Goal: Task Accomplishment & Management: Manage account settings

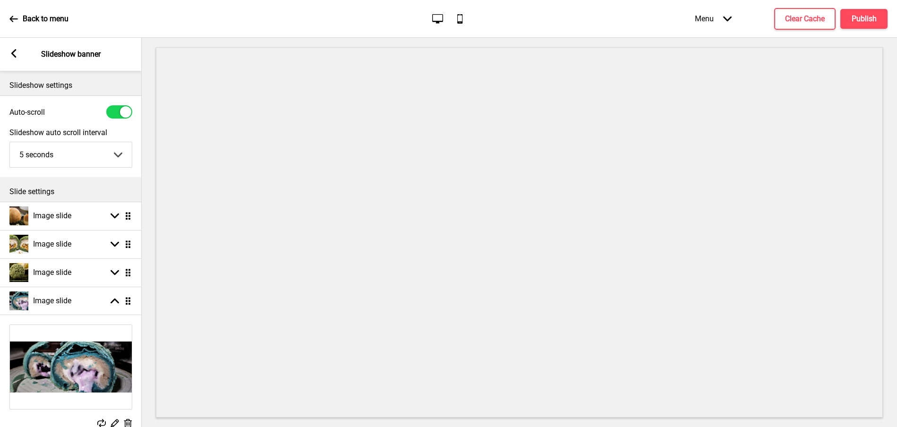
select select "left"
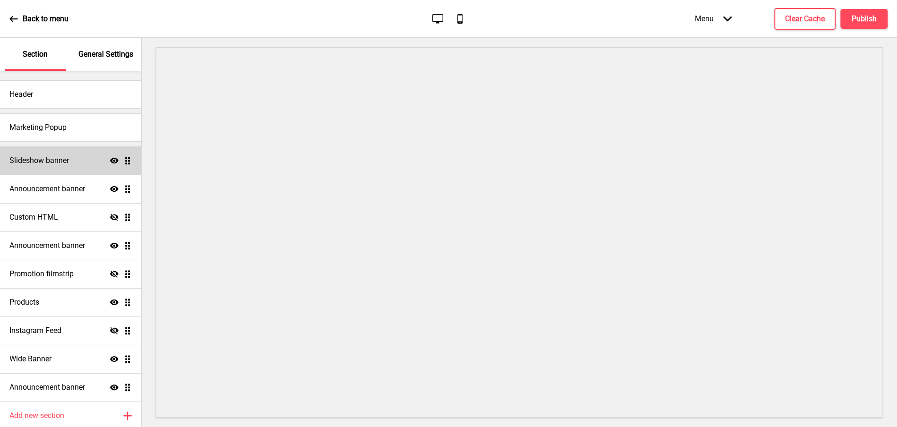
click at [44, 159] on h4 "Slideshow banner" at bounding box center [39, 160] width 60 height 10
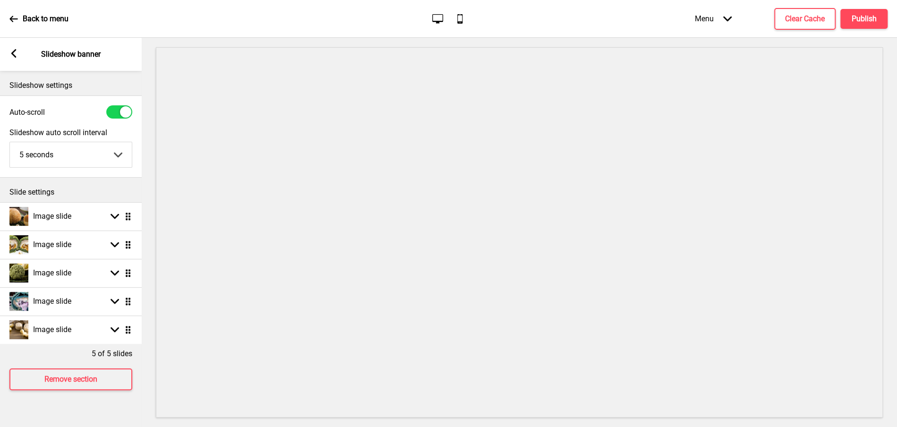
click at [9, 54] on rect at bounding box center [13, 53] width 9 height 9
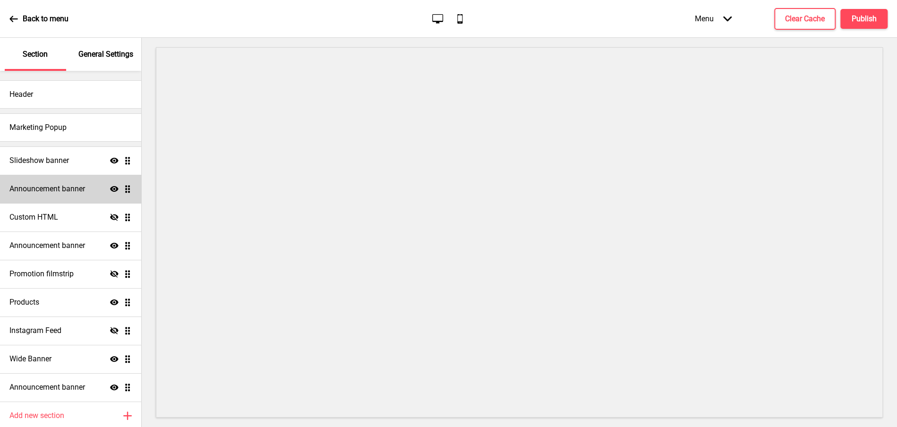
click at [58, 189] on h4 "Announcement banner" at bounding box center [47, 189] width 76 height 10
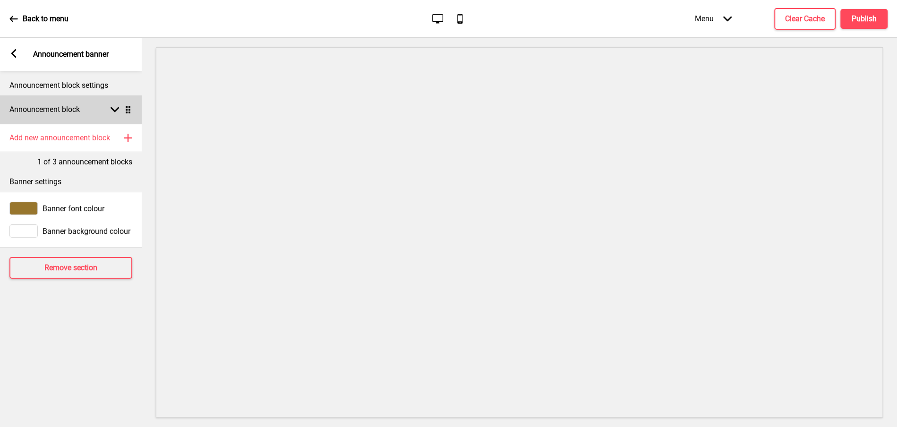
click at [115, 106] on rect at bounding box center [115, 109] width 9 height 9
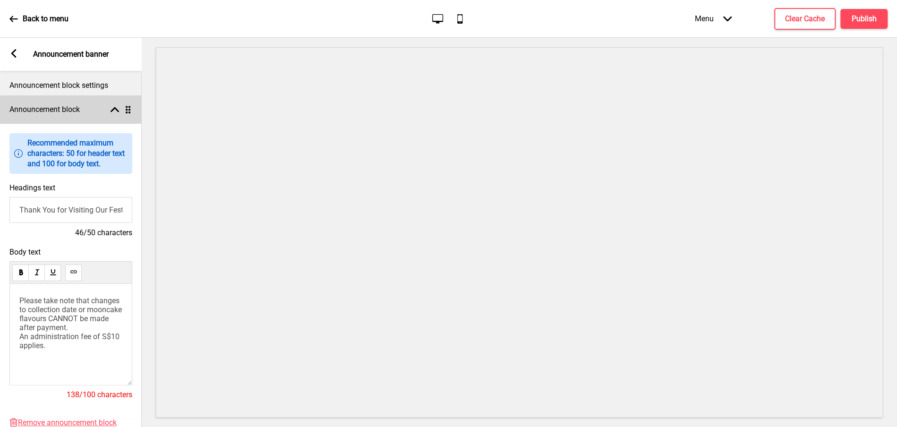
click at [113, 109] on icon at bounding box center [115, 109] width 9 height 5
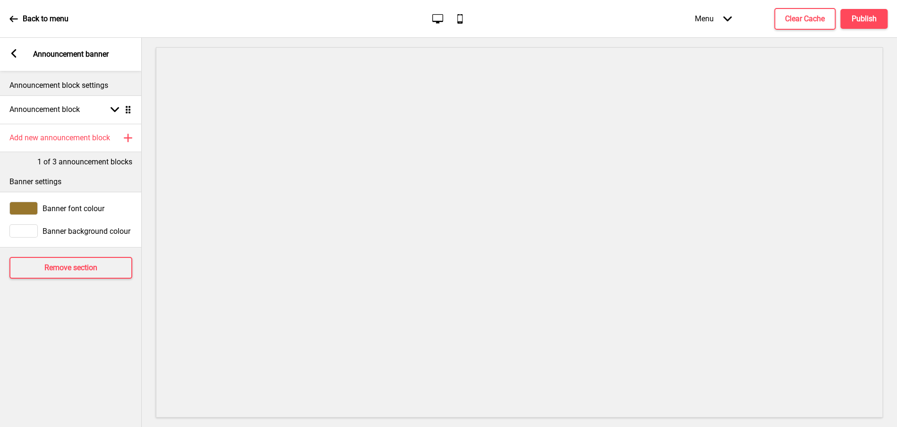
click at [15, 54] on rect at bounding box center [13, 53] width 9 height 9
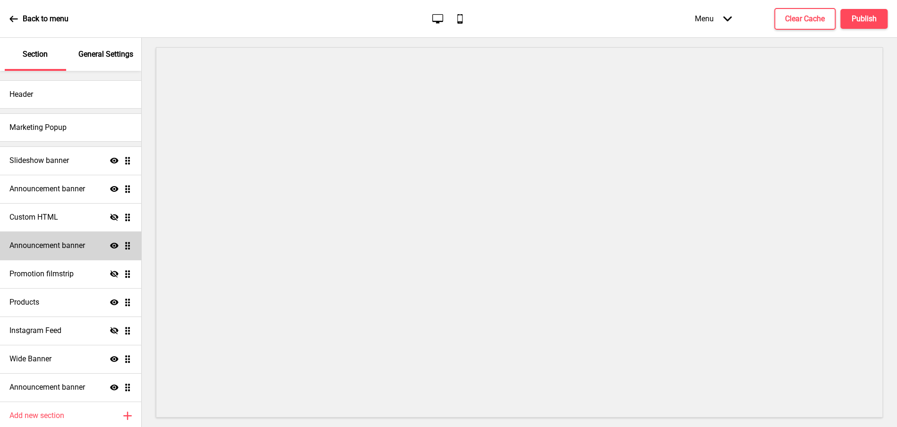
click at [37, 248] on h4 "Announcement banner" at bounding box center [47, 245] width 76 height 10
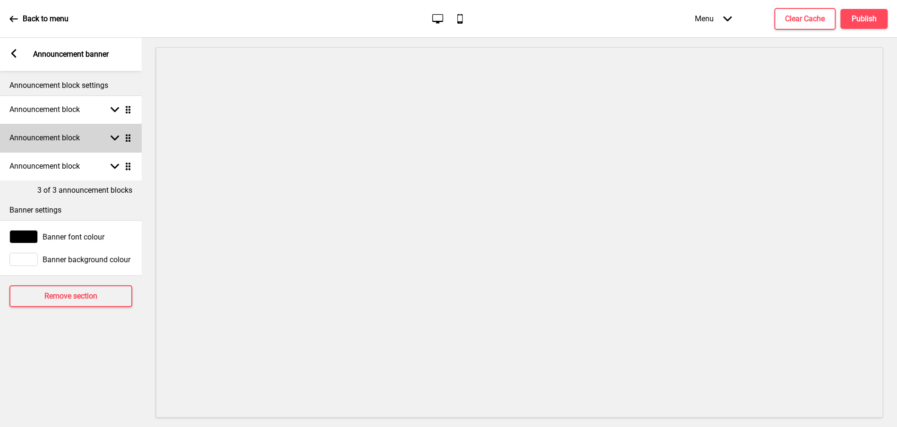
click at [115, 143] on div "Announcement block Arrow down Drag" at bounding box center [71, 138] width 142 height 28
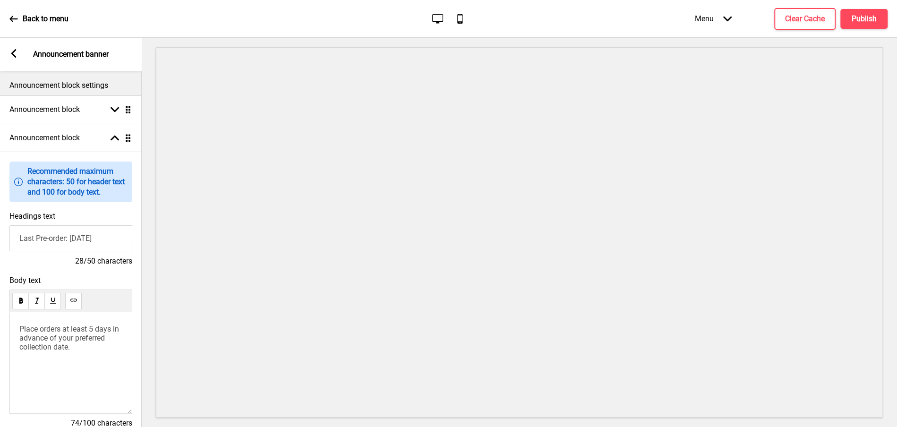
click at [59, 239] on input "Last Pre-order: [DATE]" at bounding box center [70, 238] width 123 height 26
click at [114, 111] on icon at bounding box center [115, 109] width 9 height 5
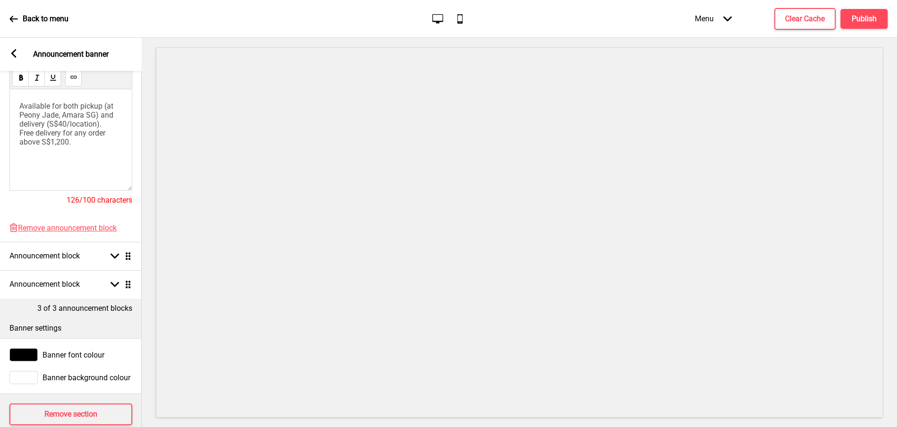
scroll to position [211, 0]
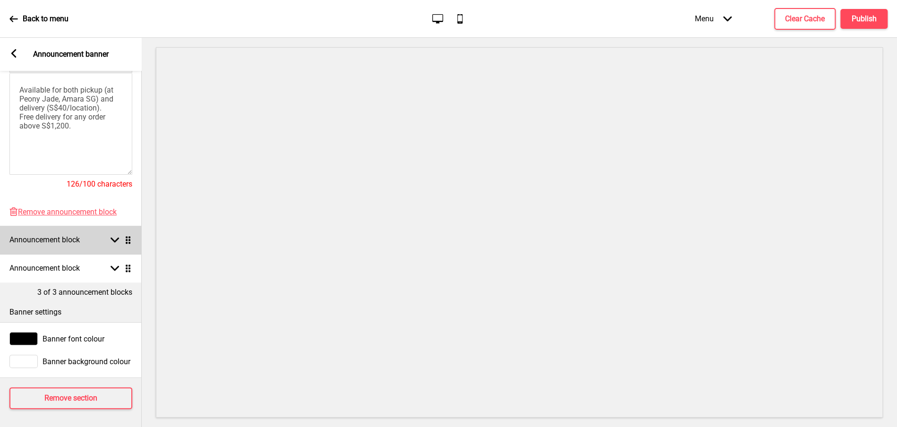
click at [116, 243] on rect at bounding box center [115, 240] width 9 height 9
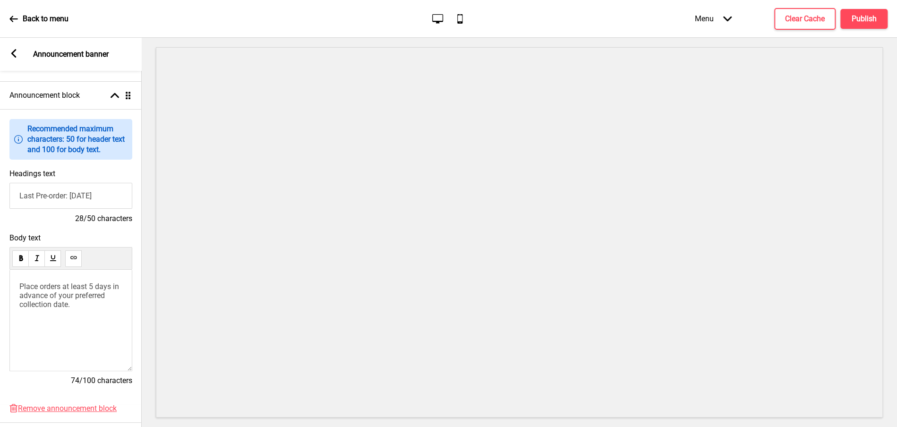
scroll to position [32, 0]
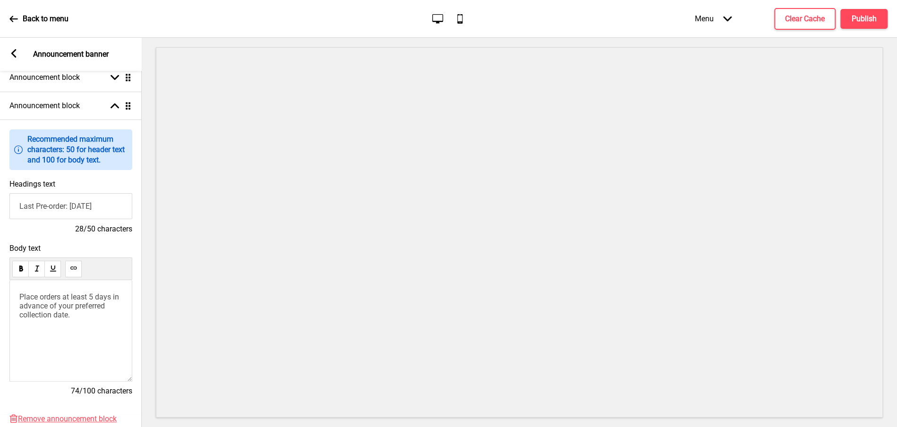
click at [73, 209] on input "Last Pre-order: [DATE]" at bounding box center [70, 206] width 123 height 26
type input "Last Pre-order: [DATE]"
click at [862, 14] on h4 "Publish" at bounding box center [864, 19] width 25 height 10
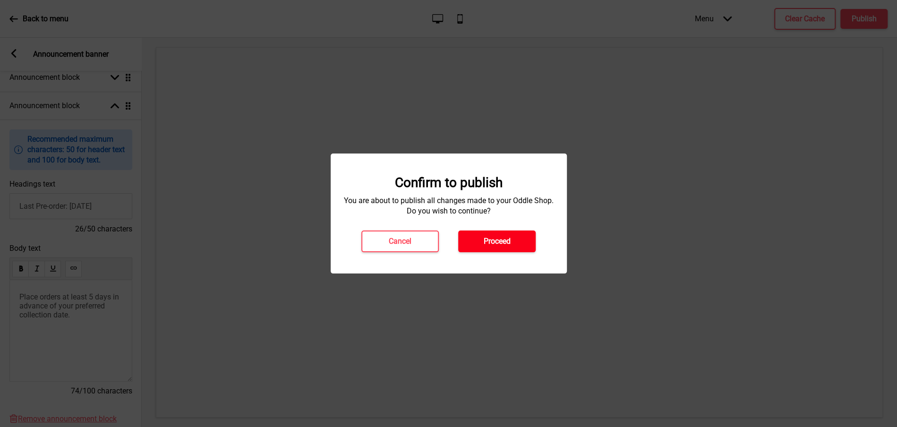
click at [478, 247] on button "Proceed" at bounding box center [496, 241] width 77 height 22
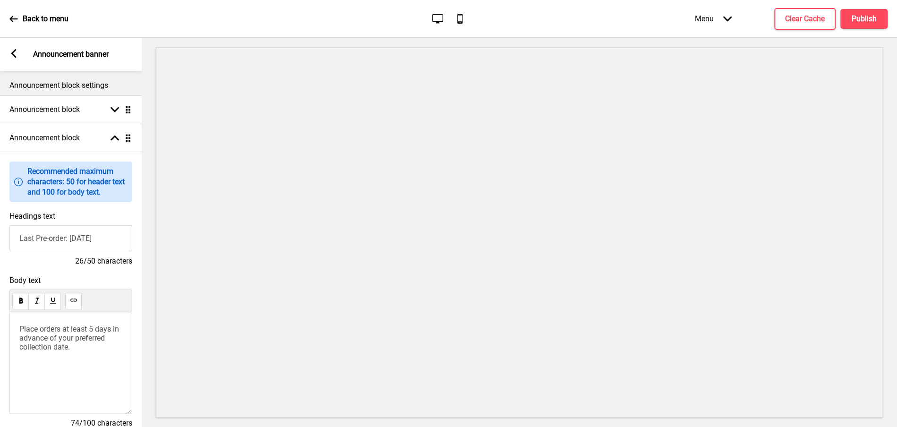
click at [9, 50] on div "Arrow left Announcement banner" at bounding box center [71, 54] width 142 height 33
click at [12, 53] on icon at bounding box center [13, 53] width 5 height 9
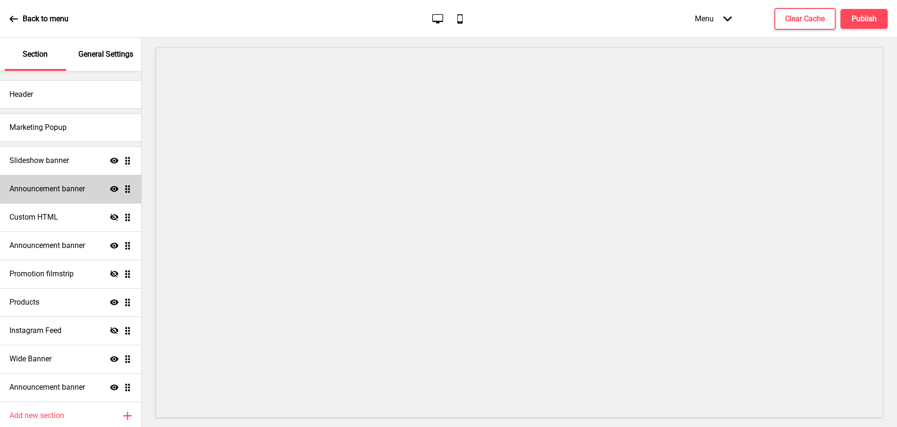
click at [68, 187] on h4 "Announcement banner" at bounding box center [47, 189] width 76 height 10
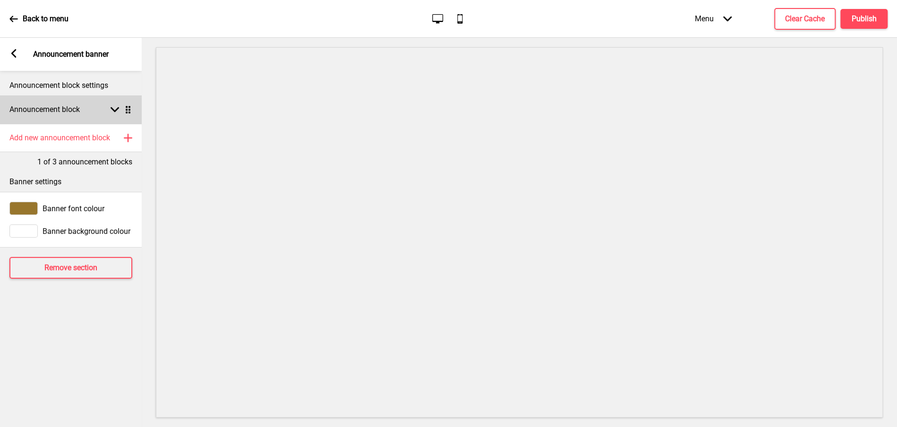
click at [118, 106] on rect at bounding box center [115, 109] width 9 height 9
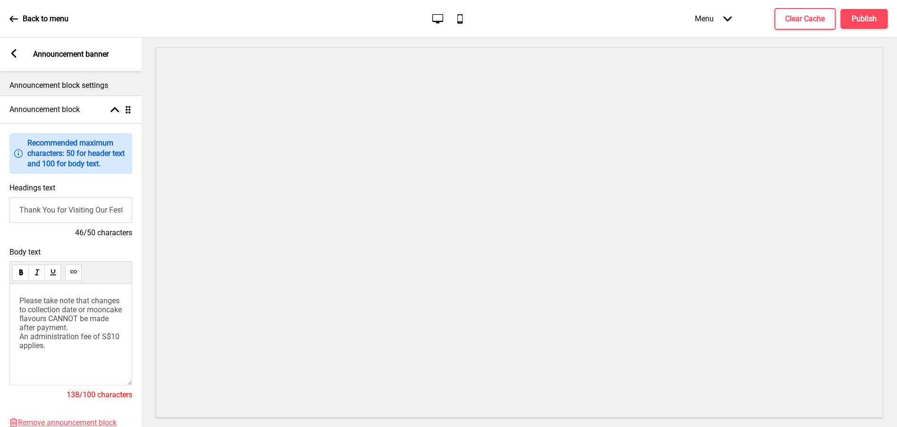
click at [51, 308] on span "Please take note that changes to collection date or mooncake flavours CANNOT be…" at bounding box center [71, 323] width 104 height 54
click at [92, 302] on span "Please take note that changes to collection date or mooncake flavours CANNOT be…" at bounding box center [71, 323] width 104 height 54
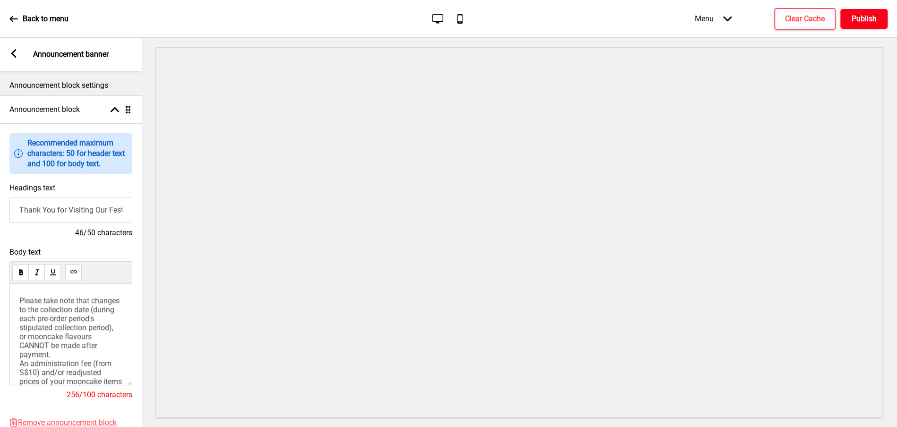
click at [858, 20] on h4 "Publish" at bounding box center [864, 19] width 25 height 10
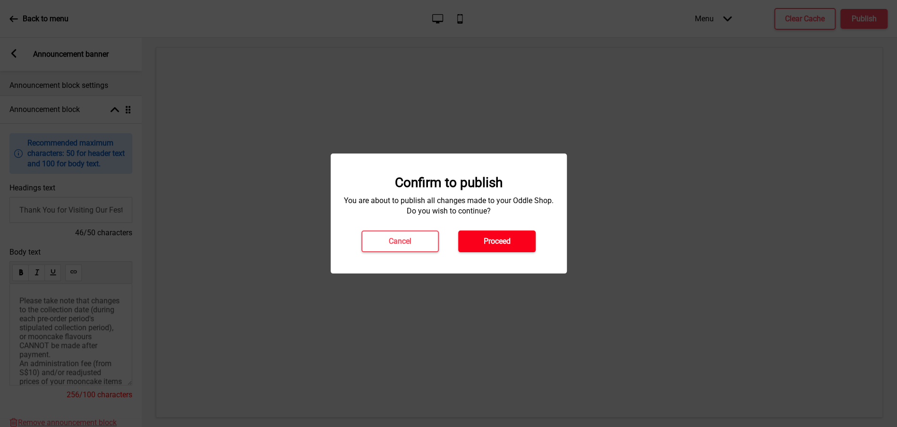
click at [498, 242] on h4 "Proceed" at bounding box center [497, 241] width 27 height 10
